Goal: Information Seeking & Learning: Find specific fact

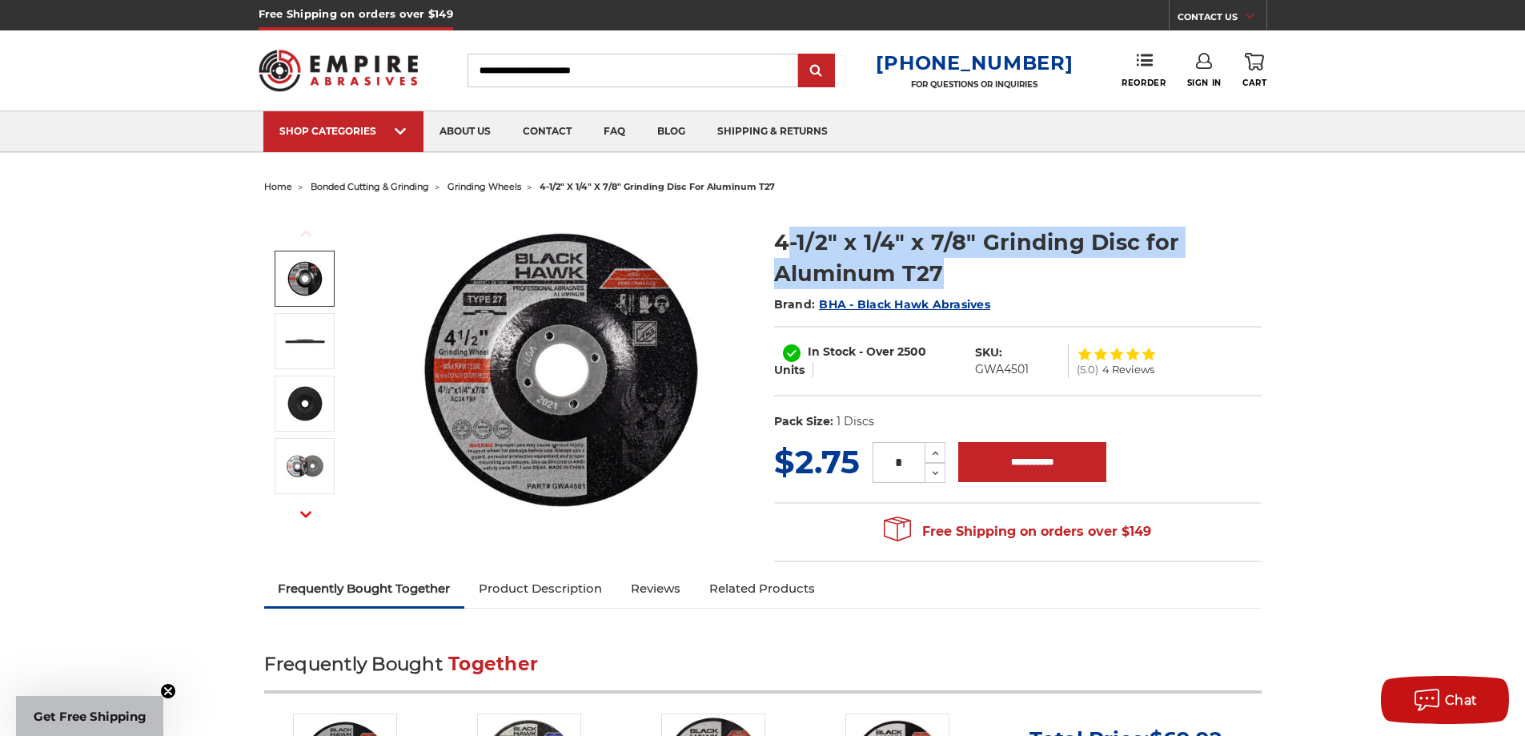
drag, startPoint x: 782, startPoint y: 235, endPoint x: 941, endPoint y: 263, distance: 161.6
click at [941, 263] on h1 "4-1/2" x 1/4" x 7/8" Grinding Disc for Aluminum T27" at bounding box center [1017, 258] width 487 height 62
copy h1 "-1/2" x 1/4" x 7/8" Grinding Disc for Aluminum T27"
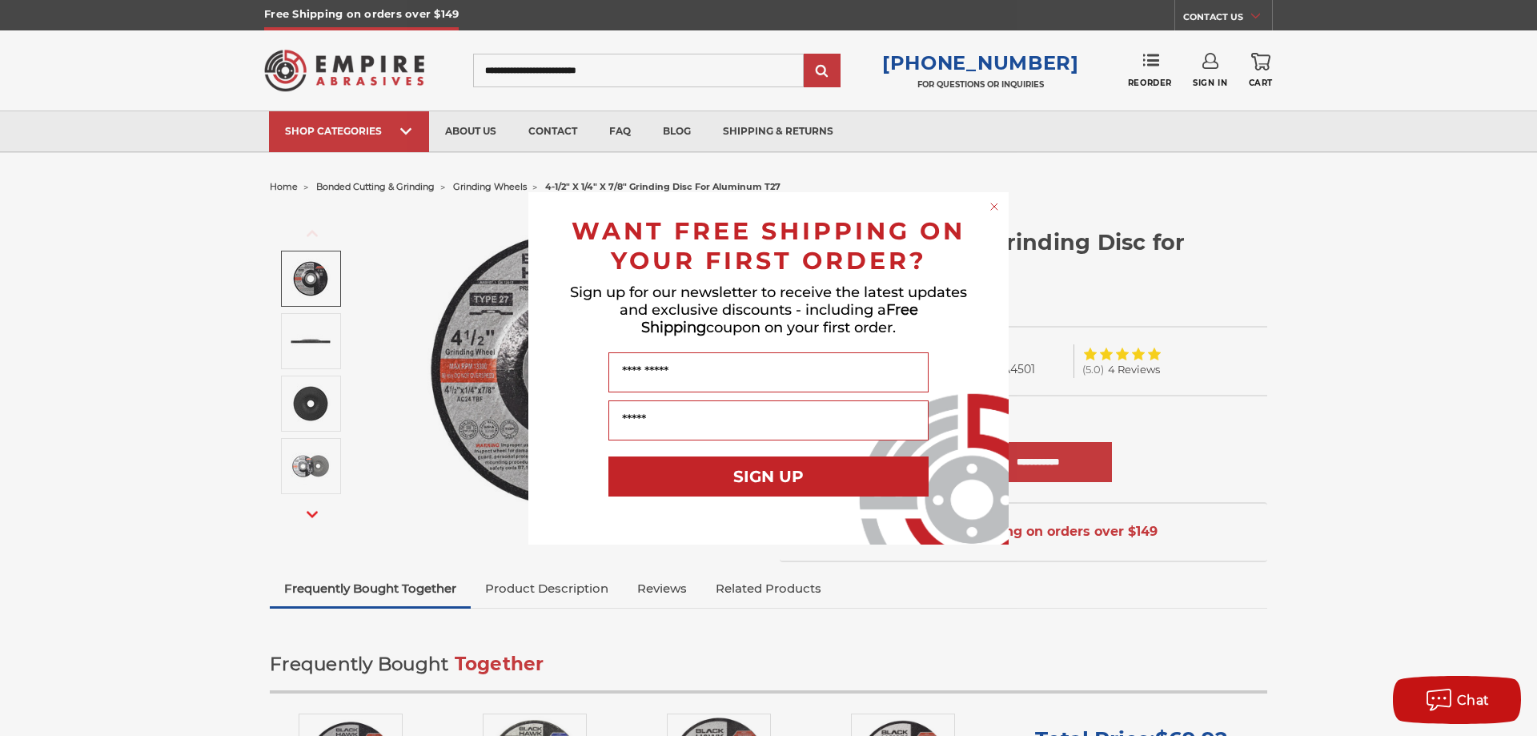
click at [1006, 203] on form "WANT FREE SHIPPING ON YOUR FIRST ORDER? Sign up for our newsletter to receive t…" at bounding box center [768, 368] width 480 height 352
drag, startPoint x: 998, startPoint y: 205, endPoint x: 967, endPoint y: 209, distance: 31.5
click at [997, 205] on circle "Close dialog" at bounding box center [994, 206] width 15 height 15
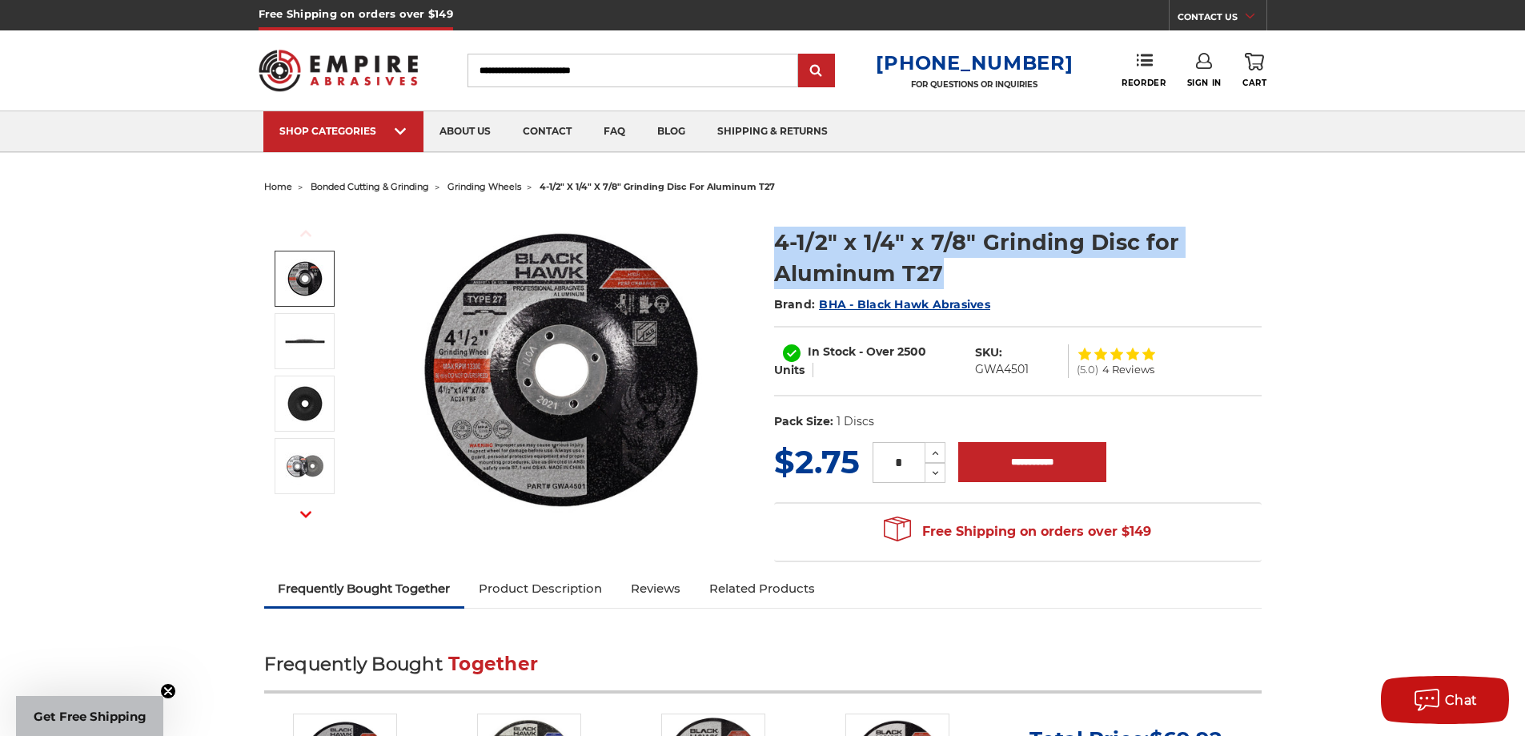
drag, startPoint x: 778, startPoint y: 243, endPoint x: 953, endPoint y: 264, distance: 175.8
click at [953, 264] on h1 "4-1/2" x 1/4" x 7/8" Grinding Disc for Aluminum T27" at bounding box center [1017, 258] width 487 height 62
copy h1 "4-1/2" x 1/4" x 7/8" Grinding Disc for Aluminum T27"
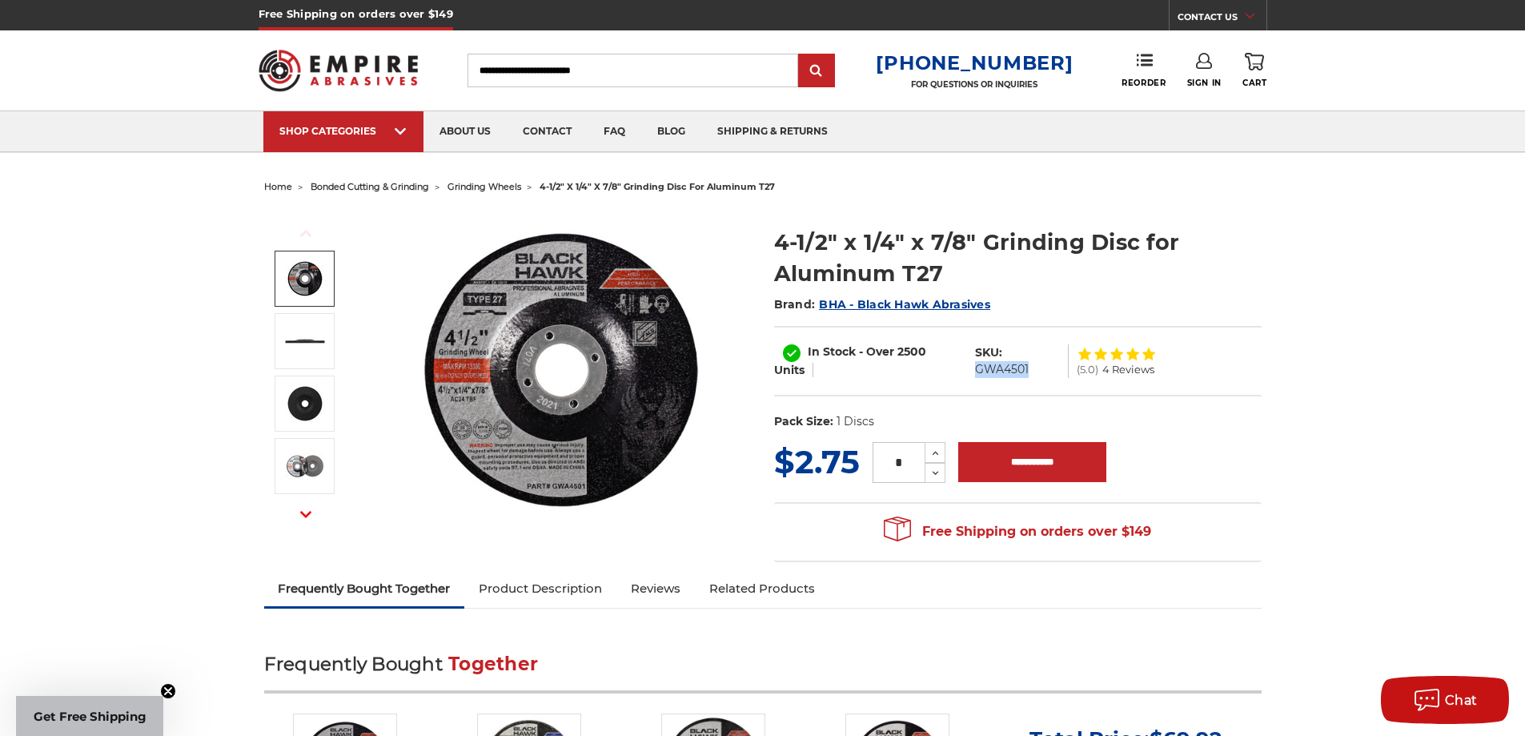
drag, startPoint x: 1030, startPoint y: 364, endPoint x: 975, endPoint y: 374, distance: 56.1
click at [975, 374] on dl "SKU: GWA4501" at bounding box center [1017, 361] width 101 height 34
copy dd "GWA4501"
